Goal: Information Seeking & Learning: Learn about a topic

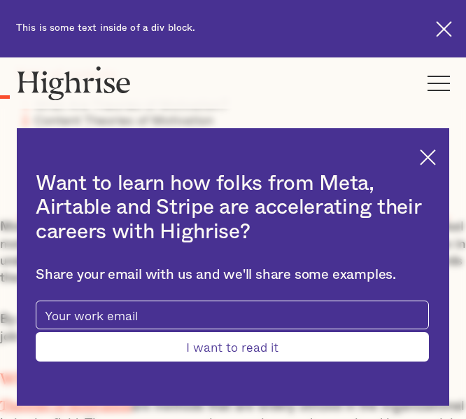
scroll to position [561, 0]
click at [436, 161] on img at bounding box center [428, 157] width 16 height 16
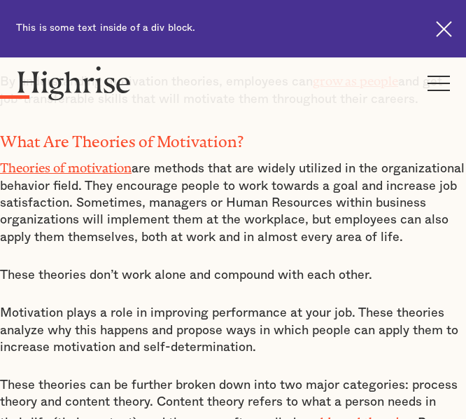
scroll to position [797, 0]
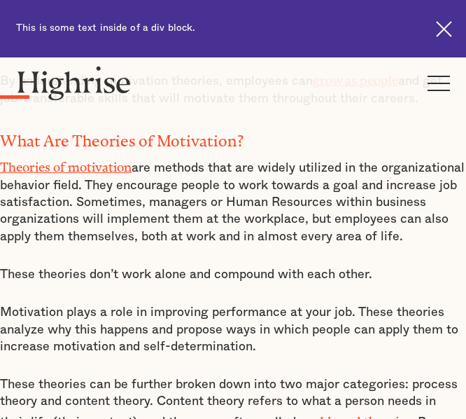
click at [0, 76] on div "How It Works Individuals Programs 1 Highrise Leader A 6-month program to grow l…" at bounding box center [233, 82] width 466 height 51
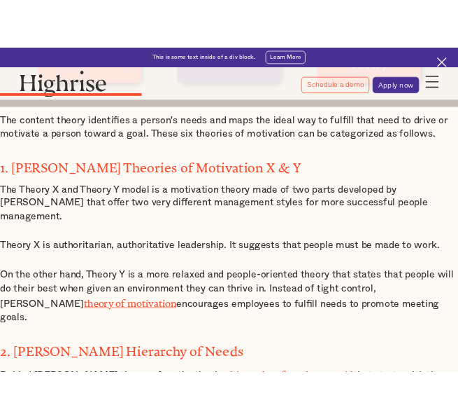
scroll to position [2200, 0]
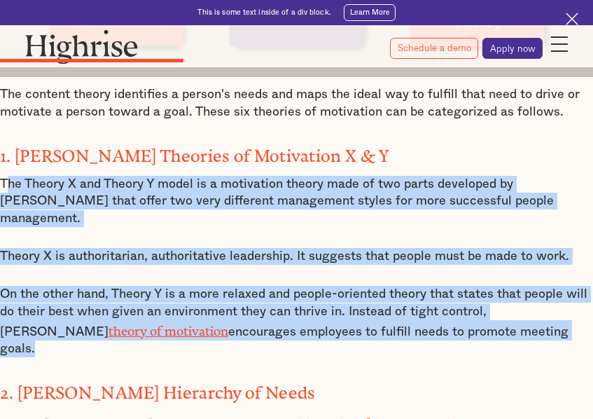
drag, startPoint x: 2, startPoint y: 146, endPoint x: 431, endPoint y: 281, distance: 449.8
copy div "he Theory X and Theory Y model is a motivation theory made of two parts develop…"
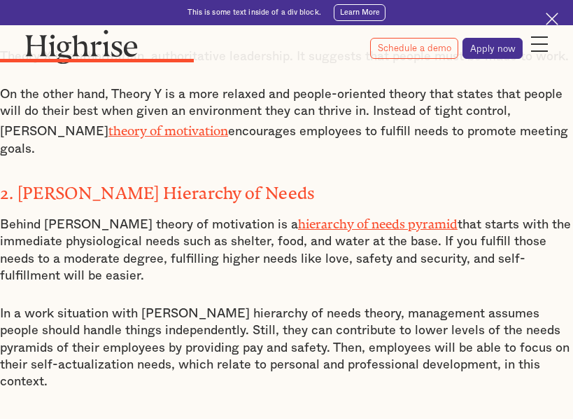
scroll to position [2407, 0]
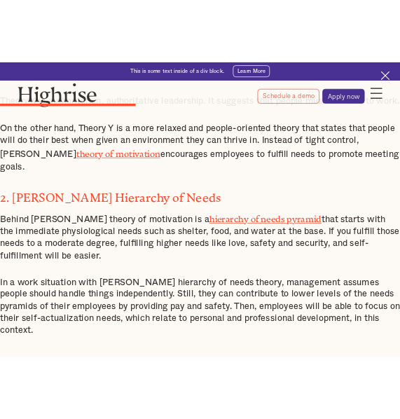
scroll to position [2401, 0]
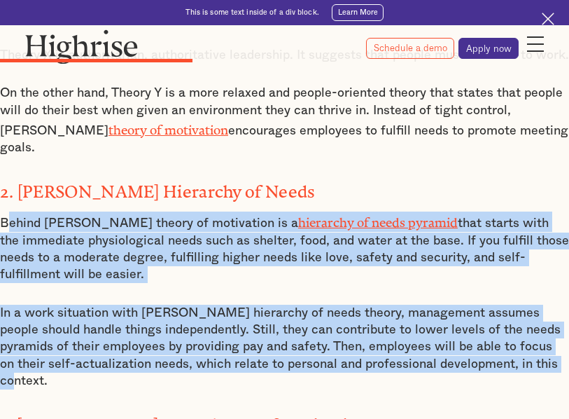
drag, startPoint x: 0, startPoint y: 160, endPoint x: 520, endPoint y: 301, distance: 538.7
copy div "[PERSON_NAME] theory of motivation is a hierarchy of needs pyramid that starts …"
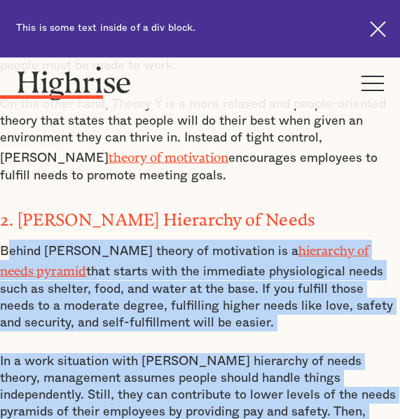
scroll to position [2141, 0]
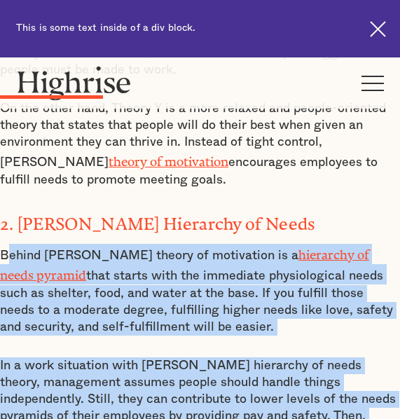
click at [190, 285] on p "Behind [PERSON_NAME] theory of motivation is a hierarchy of needs pyramid that …" at bounding box center [200, 290] width 400 height 92
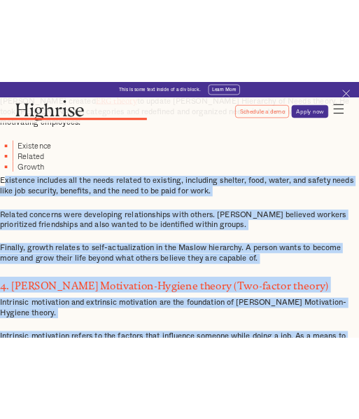
scroll to position [2806, 0]
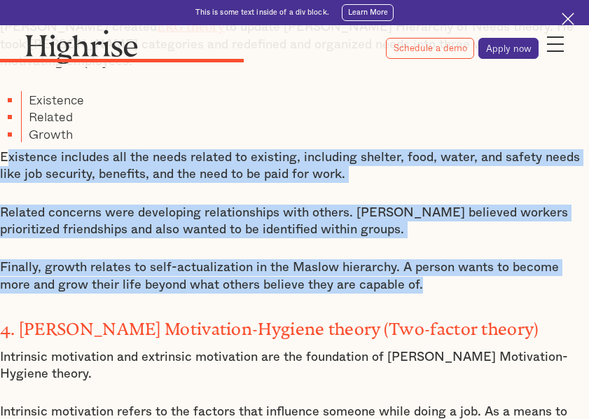
drag, startPoint x: 1, startPoint y: 242, endPoint x: 385, endPoint y: 167, distance: 391.6
click at [385, 167] on div "Content Theories of Motivation The content theory identifies a person's needs a…" at bounding box center [294, 14] width 589 height 2083
copy div "xistence includes all the needs related to existing, including shelter, food, w…"
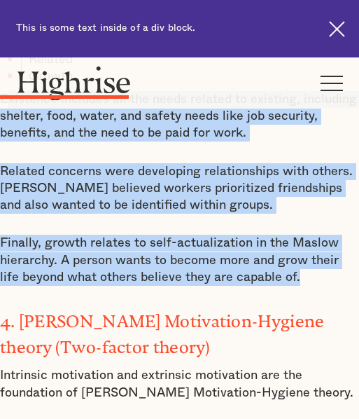
scroll to position [2865, 0]
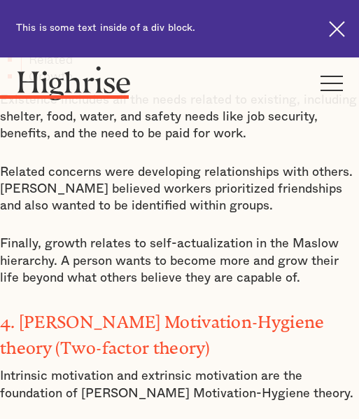
click at [281, 253] on div "Content Theories of Motivation The content theory identifies a person's needs a…" at bounding box center [179, 70] width 359 height 2499
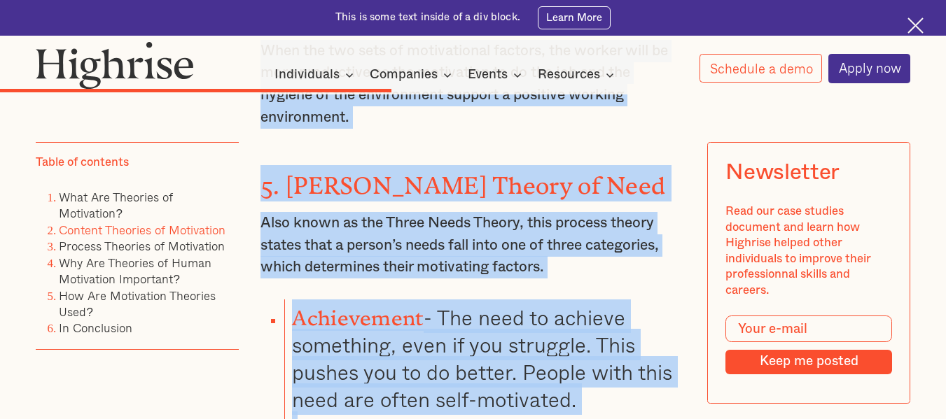
scroll to position [4574, 0]
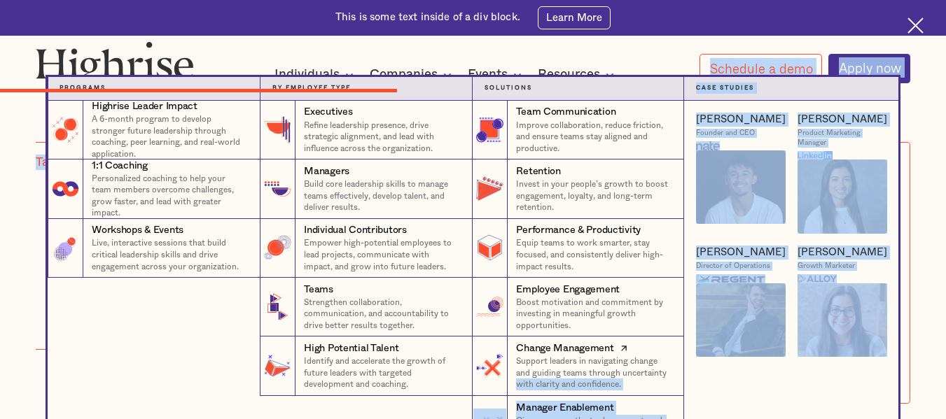
drag, startPoint x: 258, startPoint y: 184, endPoint x: 671, endPoint y: 384, distance: 458.9
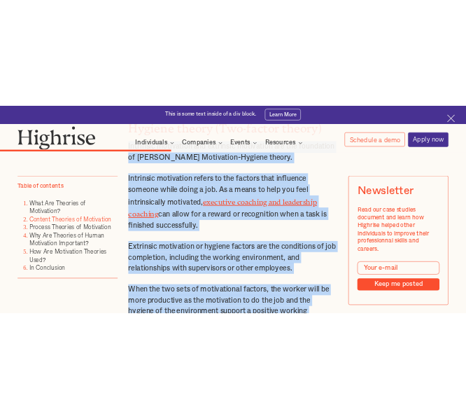
scroll to position [4216, 0]
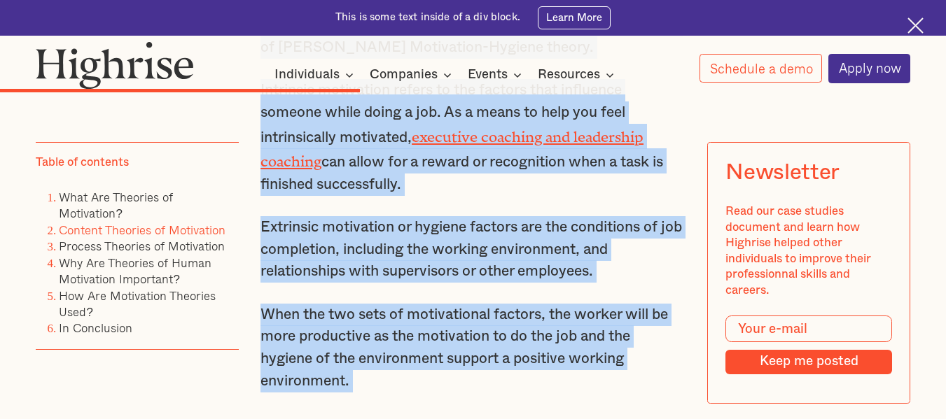
drag, startPoint x: 260, startPoint y: 216, endPoint x: 359, endPoint y: 333, distance: 154.0
copy div "Intrinsic motivation and extrinsic motivation are the foundation of [PERSON_NAM…"
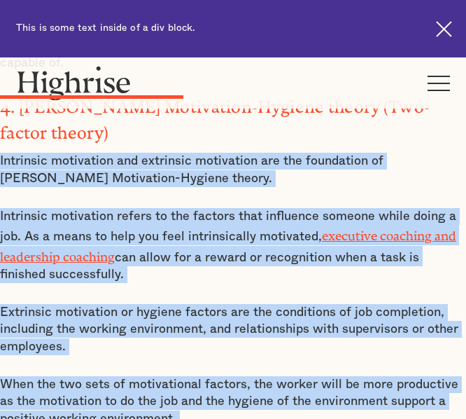
scroll to position [2902, 0]
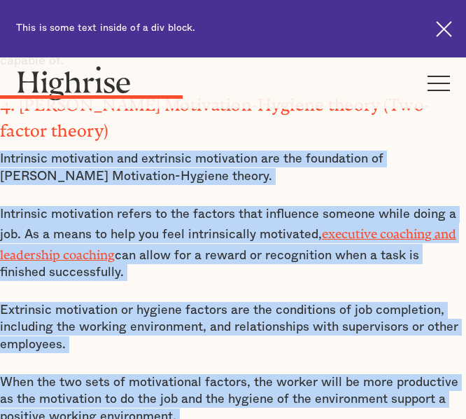
click at [291, 302] on p "Extrinsic motivation or hygiene factors are the conditions of job completion, i…" at bounding box center [233, 327] width 466 height 51
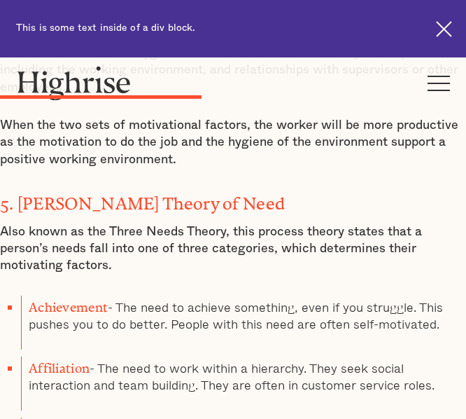
scroll to position [3149, 0]
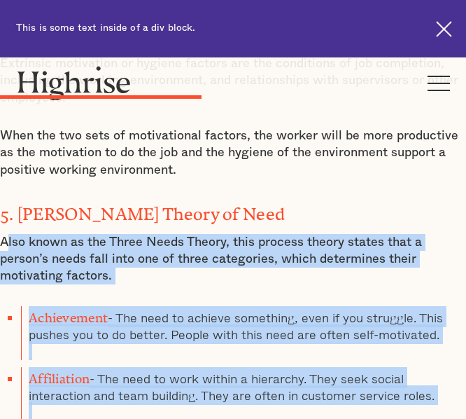
drag, startPoint x: 1, startPoint y: 143, endPoint x: 265, endPoint y: 344, distance: 331.6
copy div "lso known as the Three Needs Theory, this process theory states that a person’s…"
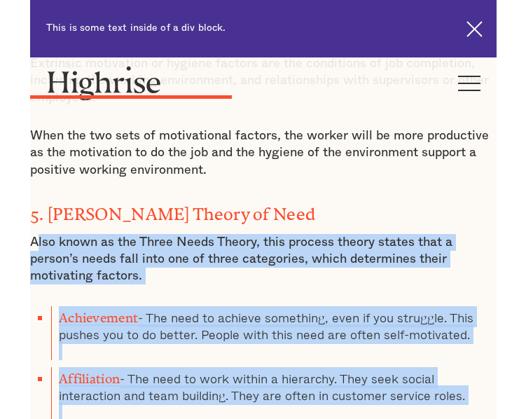
scroll to position [3157, 0]
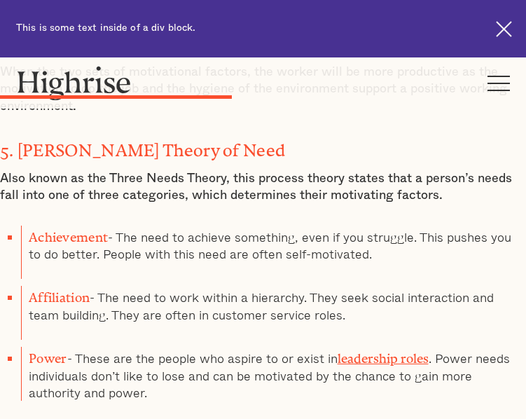
click at [300, 87] on div "How It Works Individuals Programs 1 Highrise Leader A 6-month program to grow l…" at bounding box center [263, 82] width 526 height 51
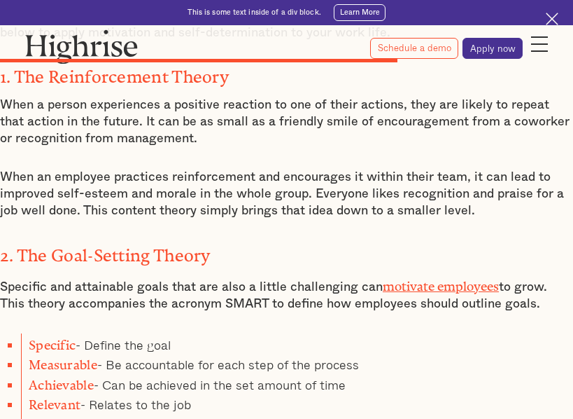
scroll to position [4310, 0]
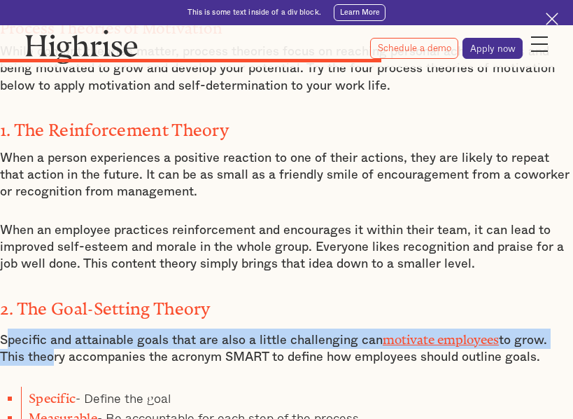
drag, startPoint x: 3, startPoint y: 212, endPoint x: 31, endPoint y: 234, distance: 35.4
click at [29, 328] on p "Specific and attainable goals that are also a little challenging can motivate e…" at bounding box center [286, 347] width 573 height 38
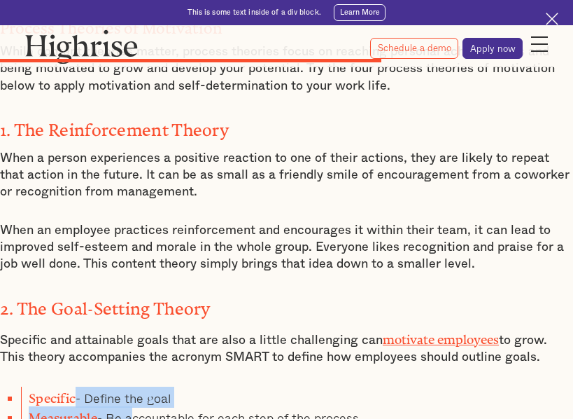
drag, startPoint x: 73, startPoint y: 266, endPoint x: 129, endPoint y: 289, distance: 59.9
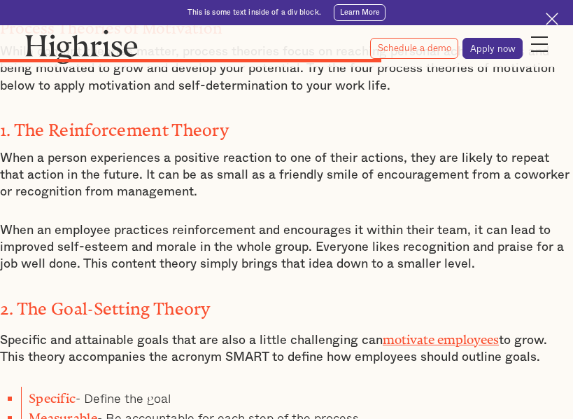
click at [465, 17] on img at bounding box center [552, 19] width 13 height 13
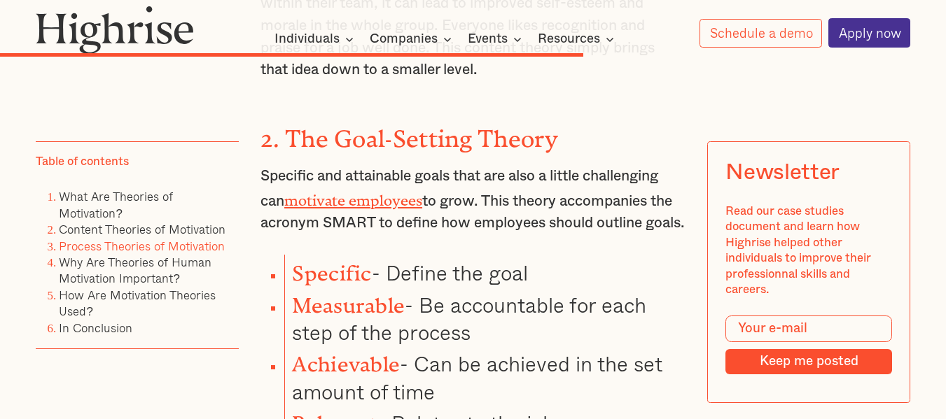
scroll to position [6408, 0]
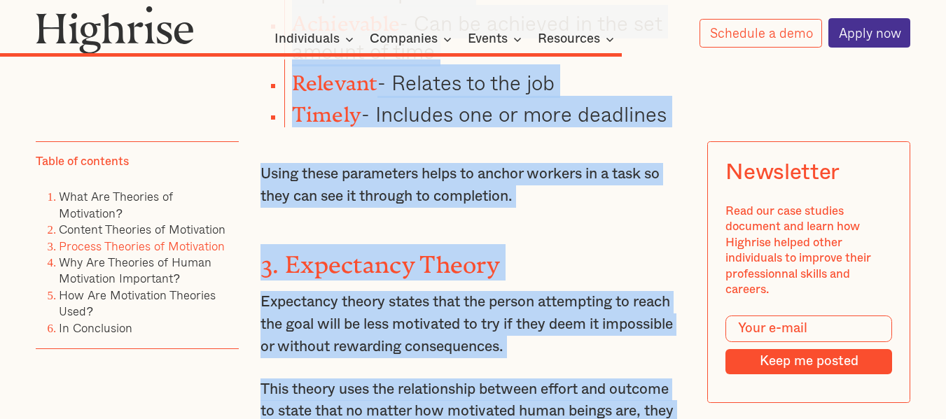
scroll to position [6782, 0]
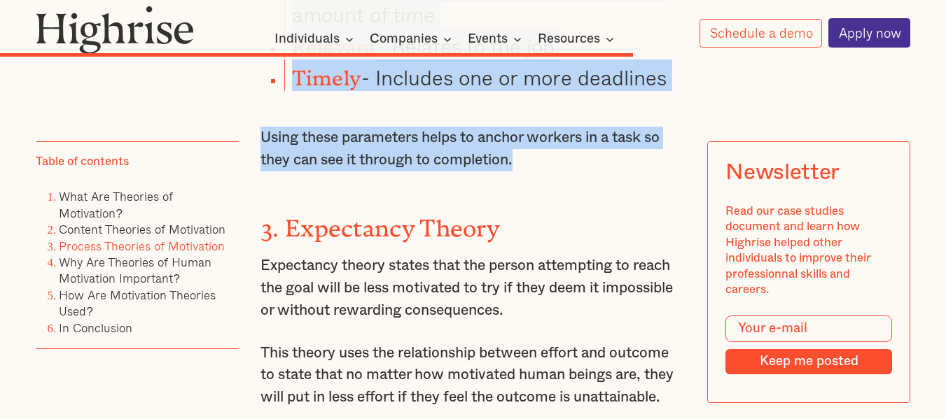
drag, startPoint x: 260, startPoint y: 106, endPoint x: 520, endPoint y: 106, distance: 260.4
copy div "Specific and attainable goals that are also a little challenging can motivate e…"
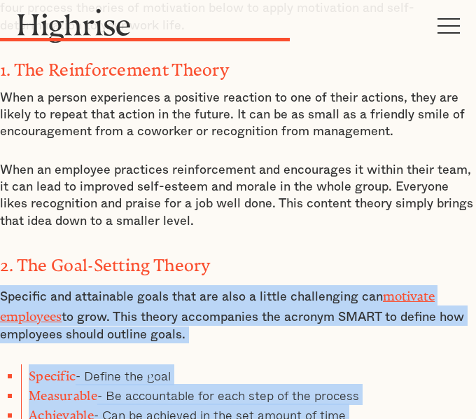
scroll to position [4253, 0]
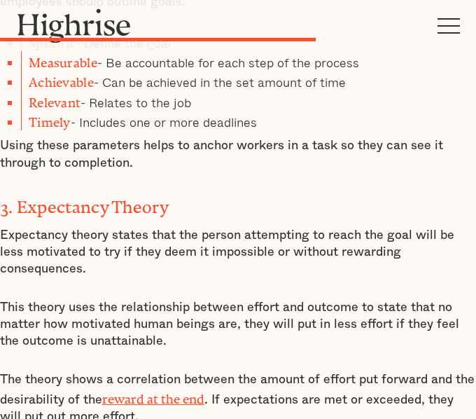
scroll to position [4553, 0]
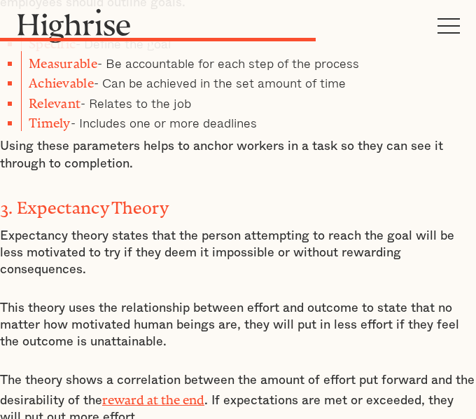
click at [109, 372] on p "The theory shows a correlation between the amount of effort put forward and the…" at bounding box center [238, 399] width 476 height 55
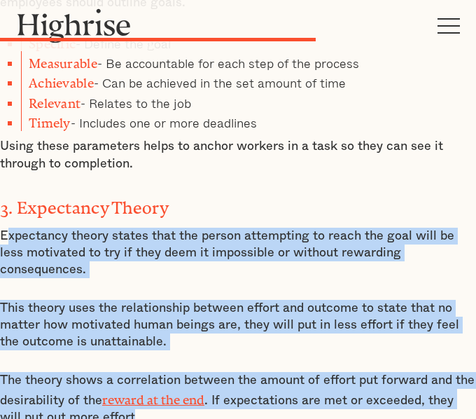
drag, startPoint x: 106, startPoint y: 261, endPoint x: -1, endPoint y: 96, distance: 196.8
copy div "xpectancy theory states that the person attempting to reach the goal will be le…"
